Goal: Communication & Community: Participate in discussion

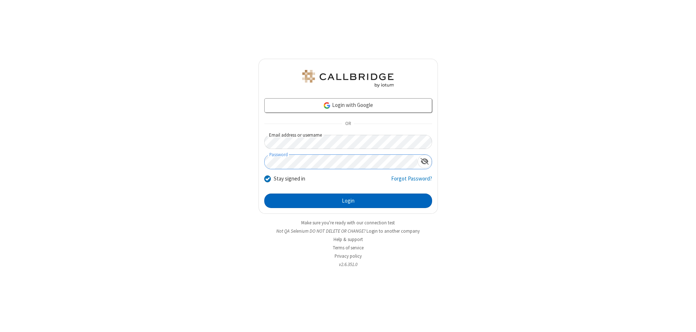
click at [348, 201] on button "Login" at bounding box center [348, 201] width 168 height 15
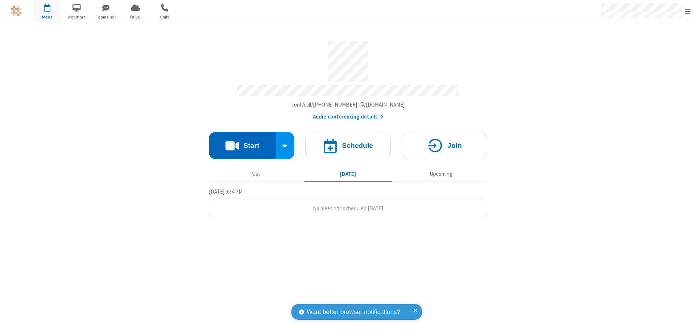
click at [242, 142] on button "Start" at bounding box center [242, 145] width 67 height 27
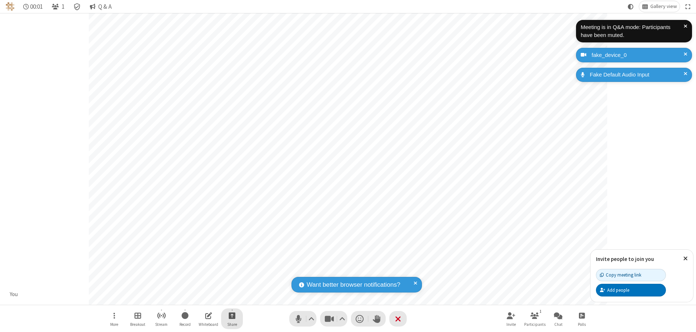
click at [232, 316] on span "Start sharing" at bounding box center [232, 315] width 7 height 9
click at [203, 298] on span "Share my screen" at bounding box center [203, 299] width 8 height 6
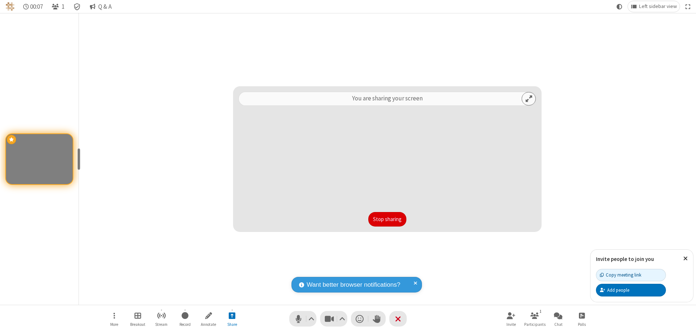
click at [387, 219] on button "Stop sharing" at bounding box center [388, 219] width 38 height 15
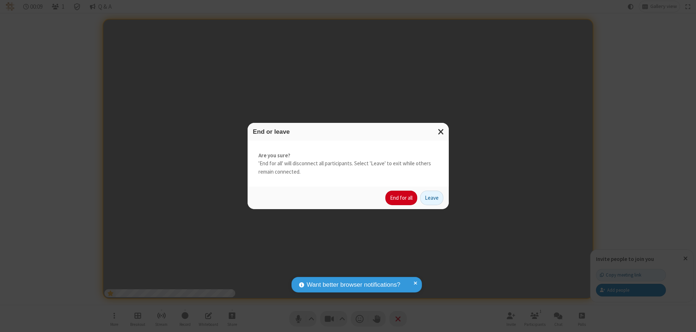
click at [402, 198] on button "End for all" at bounding box center [402, 198] width 32 height 15
